Goal: Information Seeking & Learning: Understand process/instructions

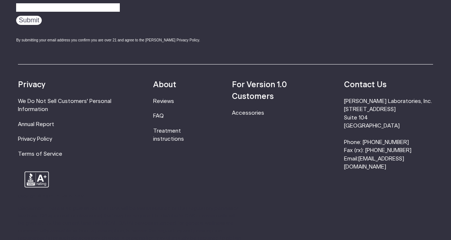
scroll to position [2375, 0]
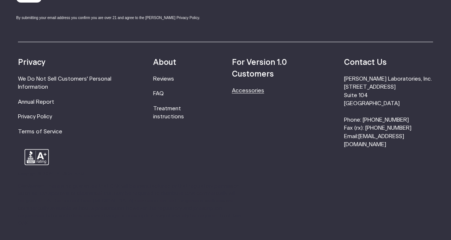
click at [254, 88] on link "Accessories" at bounding box center [248, 90] width 32 height 5
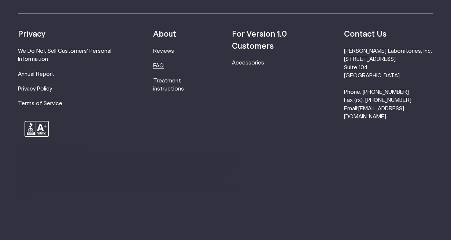
scroll to position [598, 0]
click at [174, 78] on link "Treatment instructions" at bounding box center [168, 85] width 31 height 14
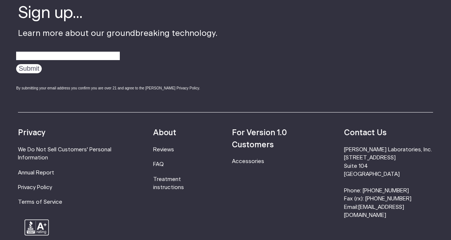
scroll to position [2143, 0]
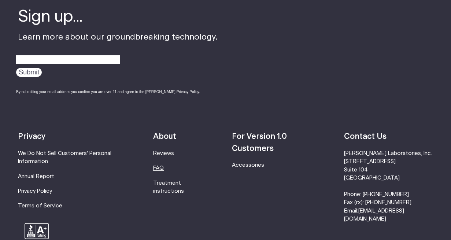
click at [164, 169] on link "FAQ" at bounding box center [158, 167] width 11 height 5
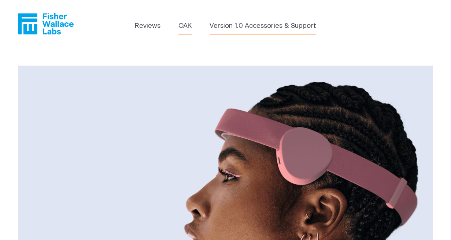
click at [228, 26] on link "Version 1.0 Accessories & Support" at bounding box center [262, 26] width 107 height 10
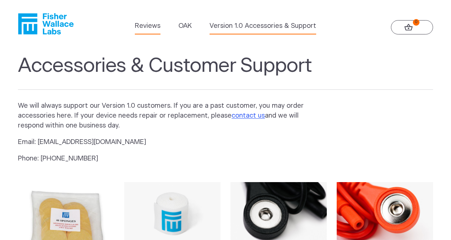
click at [158, 25] on link "Reviews" at bounding box center [148, 26] width 26 height 10
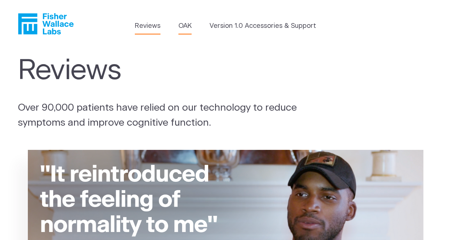
click at [189, 27] on link "OAK" at bounding box center [184, 26] width 13 height 10
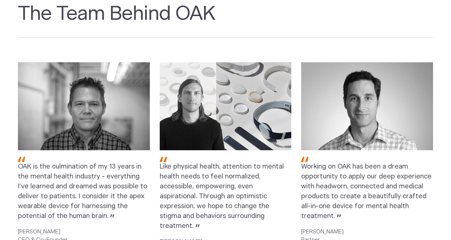
scroll to position [821, 0]
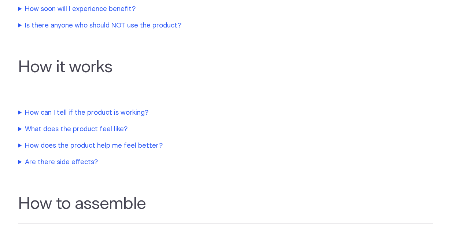
scroll to position [322, 0]
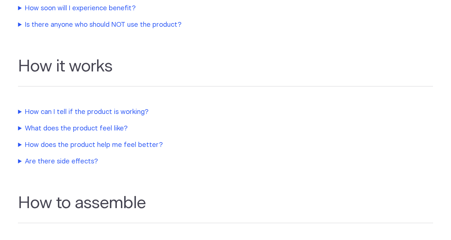
click at [156, 26] on summary "Is there anyone who should NOT use the product?" at bounding box center [172, 25] width 308 height 10
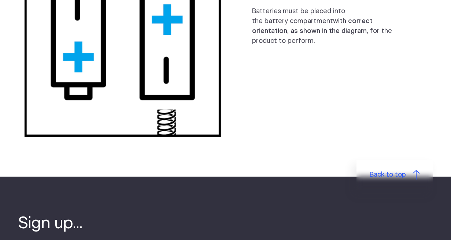
scroll to position [875, 0]
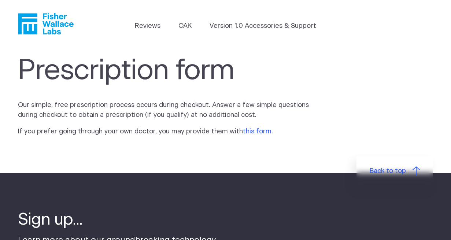
click at [245, 132] on link "this form" at bounding box center [257, 131] width 29 height 7
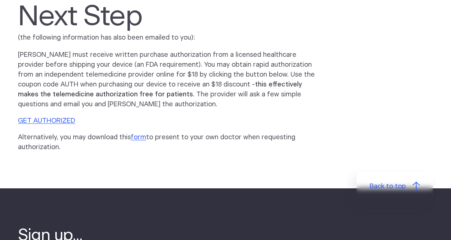
scroll to position [179, 0]
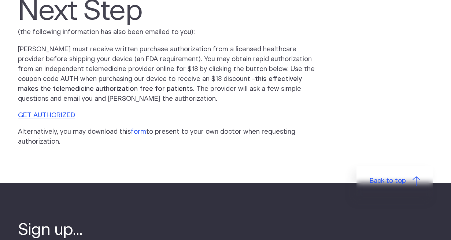
click at [137, 130] on link "form" at bounding box center [138, 132] width 15 height 7
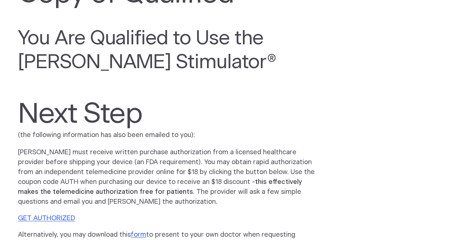
scroll to position [0, 0]
